Goal: Task Accomplishment & Management: Manage account settings

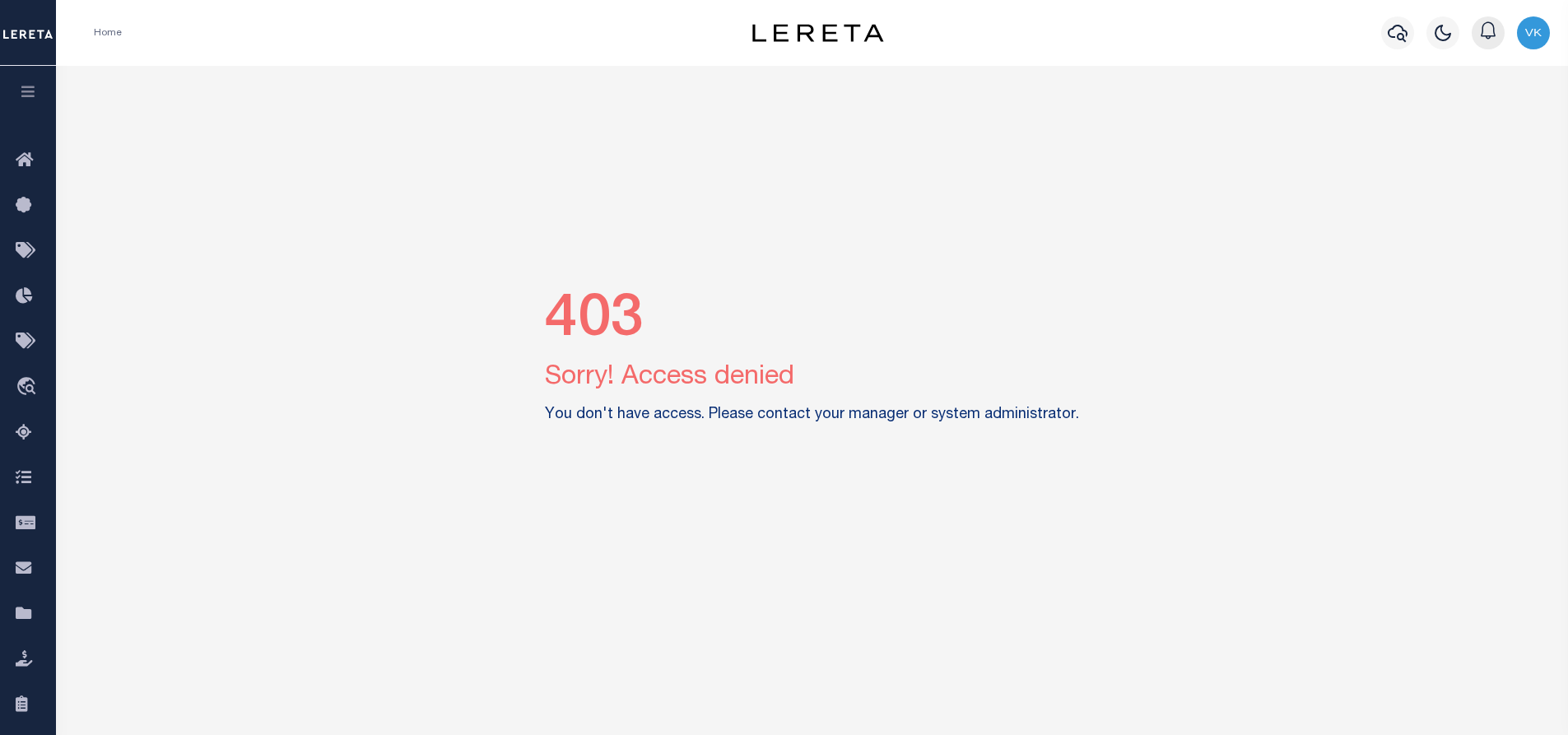
click at [1486, 29] on icon "button" at bounding box center [1488, 30] width 20 height 20
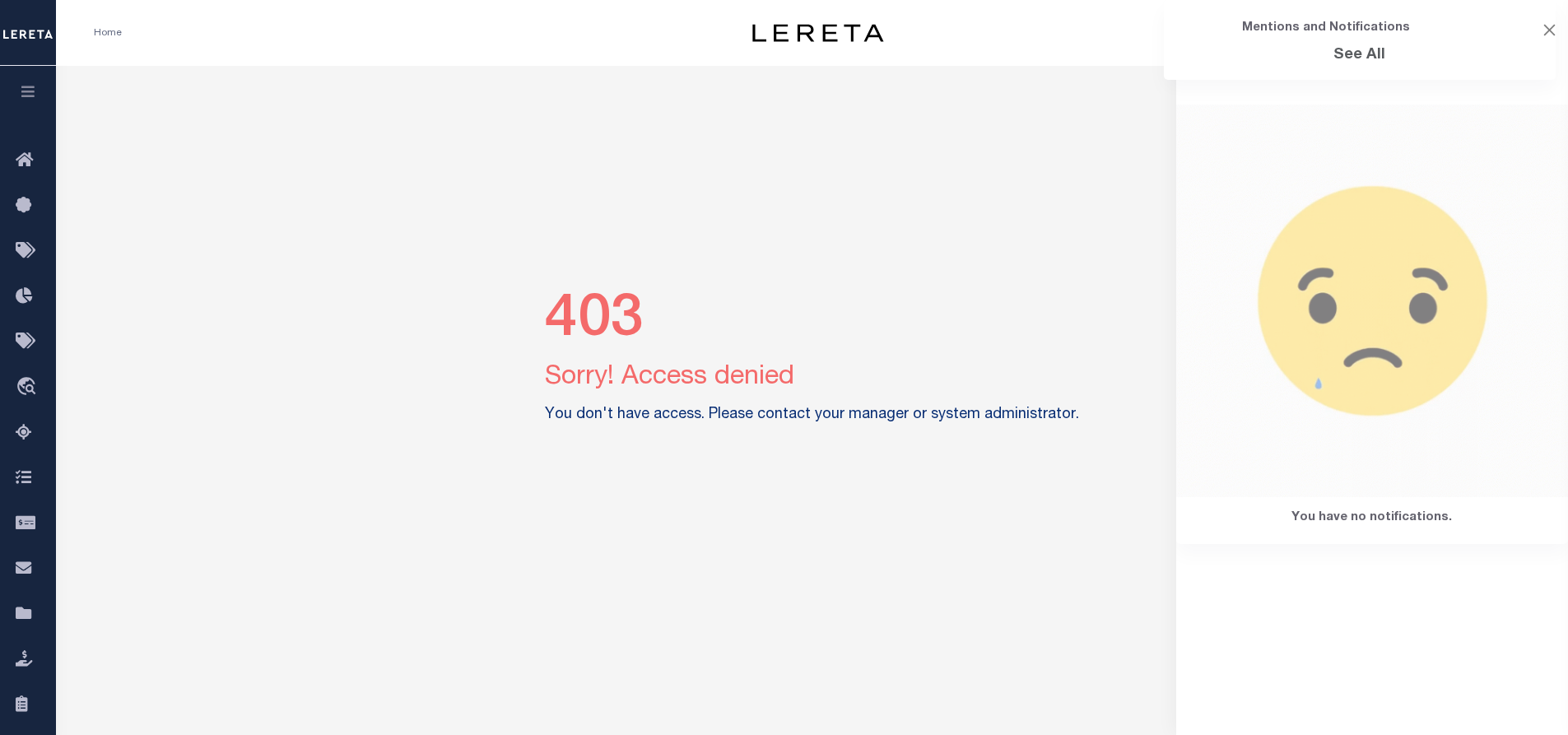
click at [1543, 25] on div "Mentions and Notifications See All" at bounding box center [1359, 40] width 367 height 80
click at [1550, 36] on button "Close" at bounding box center [1550, 30] width 12 height 12
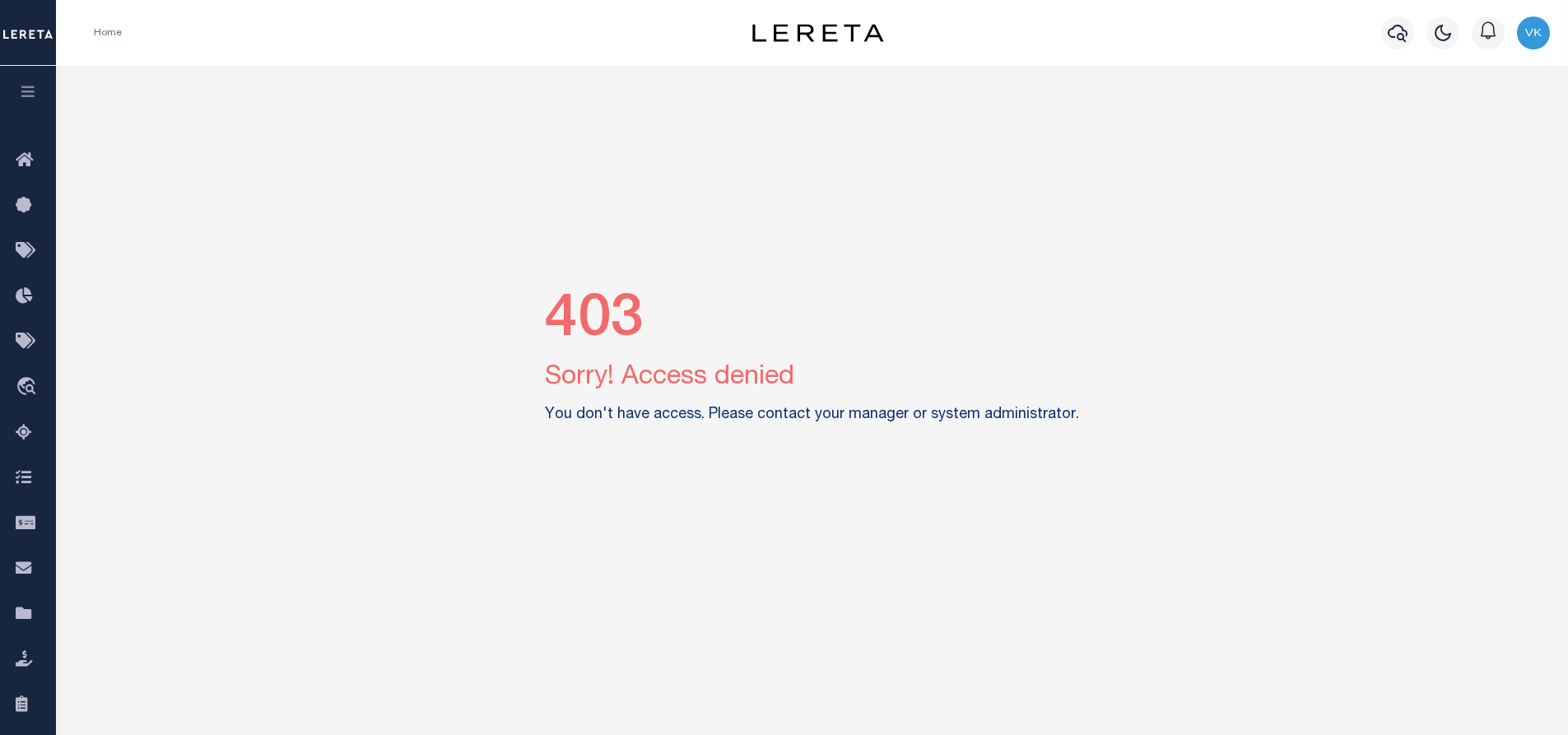
click at [1531, 43] on img "button" at bounding box center [1533, 33] width 33 height 33
click at [1475, 121] on span "Sign out" at bounding box center [1468, 116] width 47 height 11
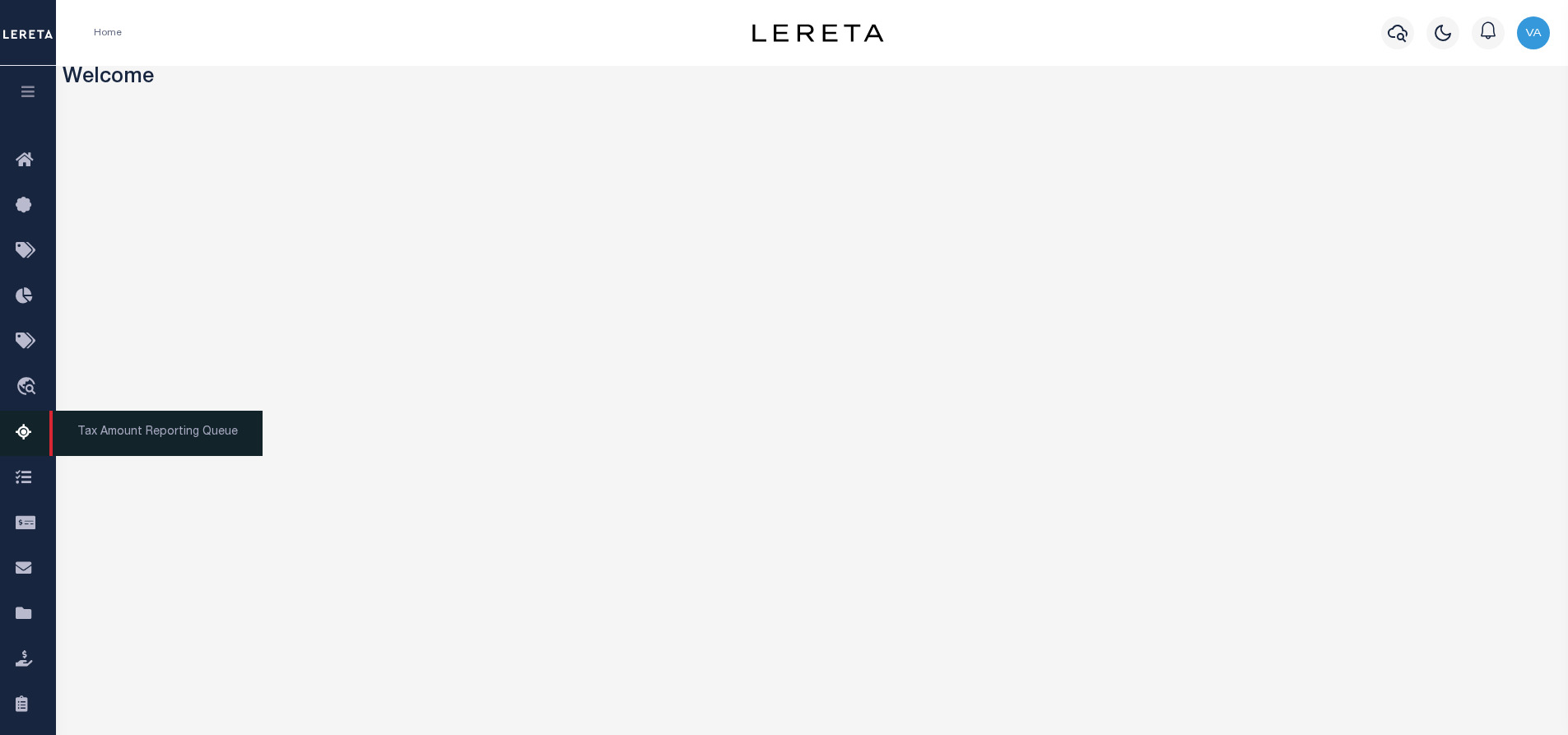
click at [30, 433] on icon at bounding box center [29, 433] width 26 height 21
